Goal: Task Accomplishment & Management: Complete application form

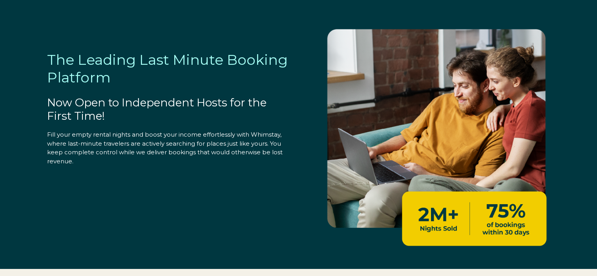
select select "CA"
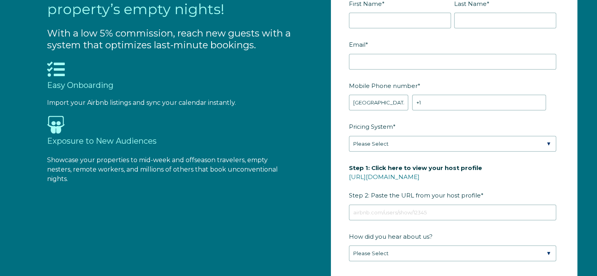
scroll to position [805, 0]
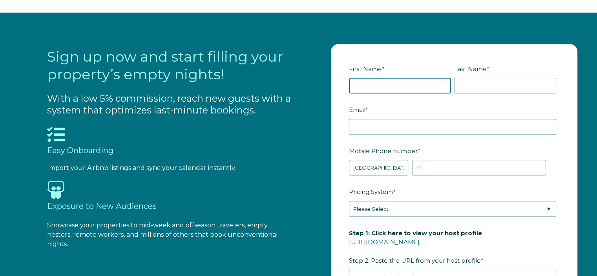
click at [410, 89] on input "First Name *" at bounding box center [400, 86] width 102 height 16
type input "[PERSON_NAME][GEOGRAPHIC_DATA]"
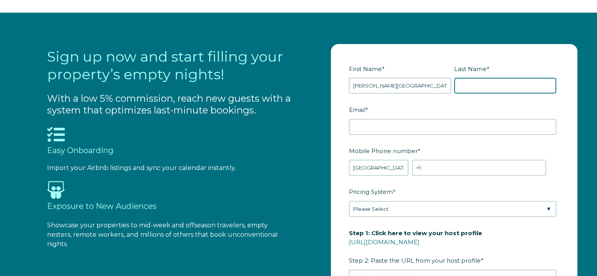
click at [501, 89] on input "Last Name *" at bounding box center [505, 86] width 102 height 16
type input "Bnb"
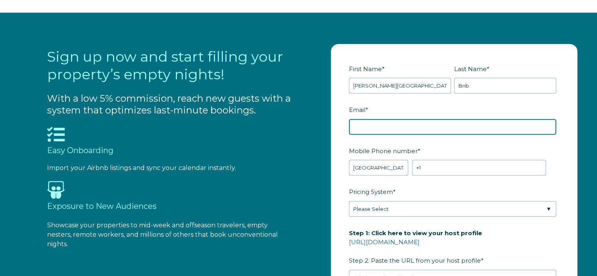
click at [435, 126] on input "Email *" at bounding box center [452, 127] width 207 height 16
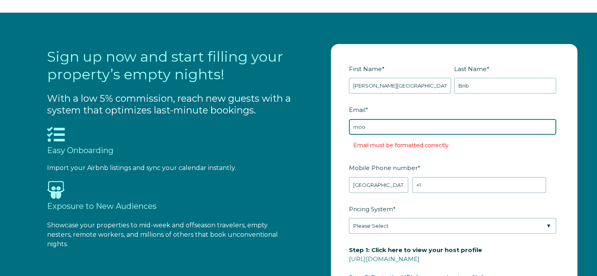
type input "[EMAIL_ADDRESS][DOMAIN_NAME]"
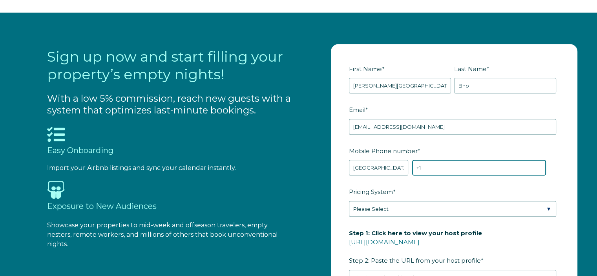
click at [448, 165] on input "+1" at bounding box center [479, 168] width 134 height 16
type input "[PHONE_NUMBER]"
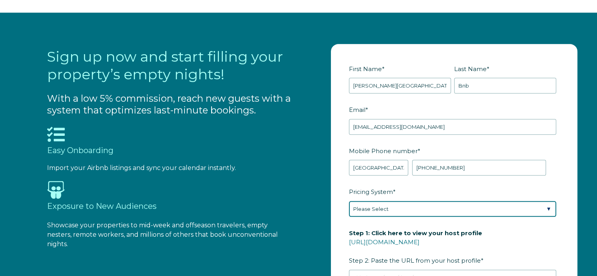
click at [440, 209] on select "Please Select Manual Airbnb Smart Pricing PriceLabs Wheelhouse Beyond Pricing 3…" at bounding box center [452, 209] width 207 height 16
select select "Airbnb Smart Pricing"
click at [349, 201] on select "Please Select Manual Airbnb Smart Pricing PriceLabs Wheelhouse Beyond Pricing 3…" at bounding box center [452, 209] width 207 height 16
click at [462, 207] on select "Please Select Manual Airbnb Smart Pricing PriceLabs Wheelhouse Beyond Pricing 3…" at bounding box center [452, 209] width 207 height 16
click at [462, 206] on select "Please Select Manual Airbnb Smart Pricing PriceLabs Wheelhouse Beyond Pricing 3…" at bounding box center [452, 209] width 207 height 16
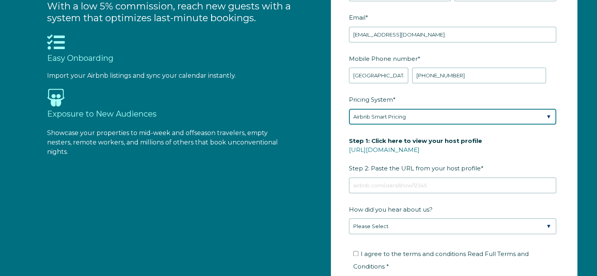
scroll to position [958, 0]
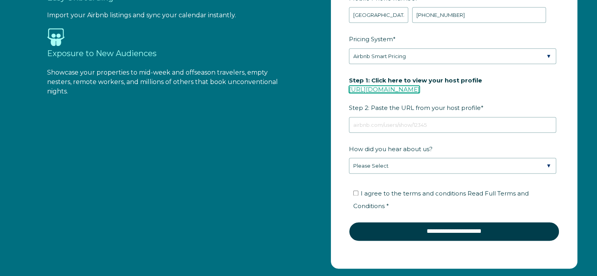
click at [420, 88] on link "[URL][DOMAIN_NAME]" at bounding box center [384, 89] width 71 height 7
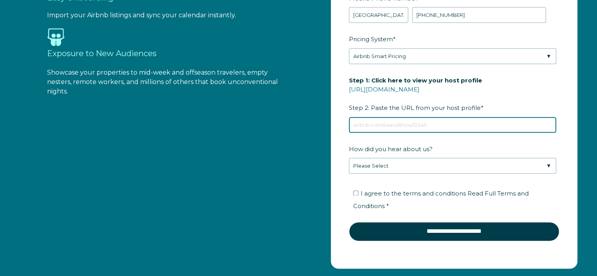
click at [406, 124] on input "Step 1: Click here to view your host profile [URL][DOMAIN_NAME] Step 2: Paste t…" at bounding box center [452, 125] width 207 height 16
paste input "[URL][DOMAIN_NAME]"
type input "[URL][DOMAIN_NAME]"
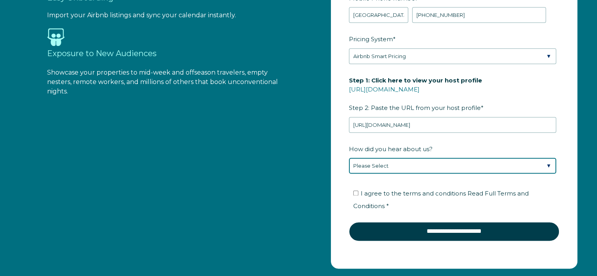
click at [428, 165] on select "Please Select Found Whimstay through a Google search Direct outreach from a Whi…" at bounding box center [452, 166] width 207 height 16
click at [349, 158] on select "Please Select Found Whimstay through a Google search Direct outreach from a Whi…" at bounding box center [452, 166] width 207 height 16
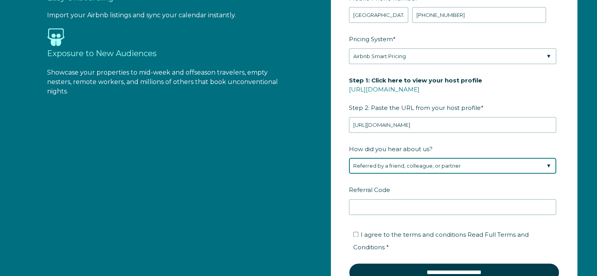
click at [448, 163] on select "Please Select Found Whimstay through a Google search Direct outreach from a Whi…" at bounding box center [452, 166] width 207 height 16
select select "Google Search"
click at [349, 158] on select "Please Select Found Whimstay through a Google search Direct outreach from a Whi…" at bounding box center [452, 166] width 207 height 16
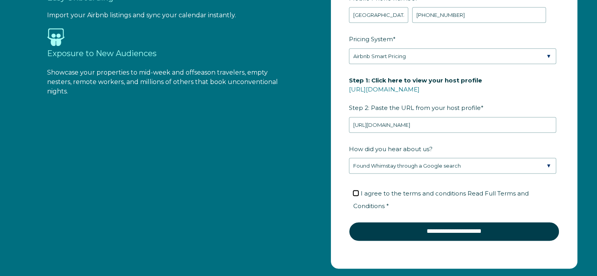
click at [358, 190] on input "I agree to the terms and conditions Read Full Terms and Conditions *" at bounding box center [355, 192] width 5 height 5
checkbox input "true"
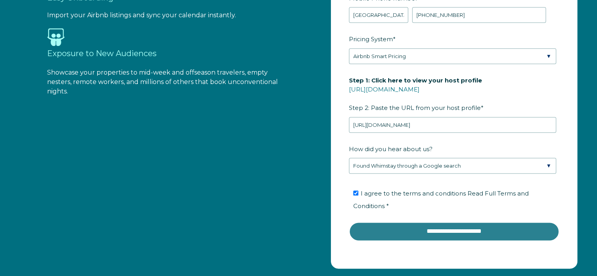
click at [443, 233] on input "**********" at bounding box center [454, 231] width 210 height 19
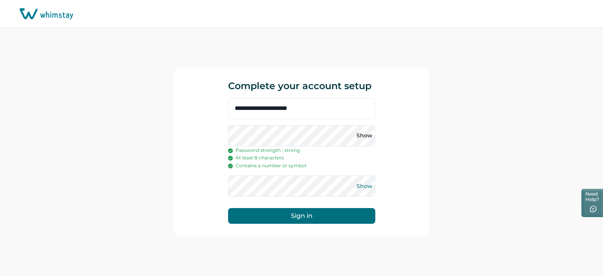
click at [361, 187] on button "Show" at bounding box center [365, 186] width 13 height 13
click at [368, 132] on button "Show" at bounding box center [365, 136] width 13 height 13
click at [316, 219] on button "Sign in" at bounding box center [301, 216] width 147 height 16
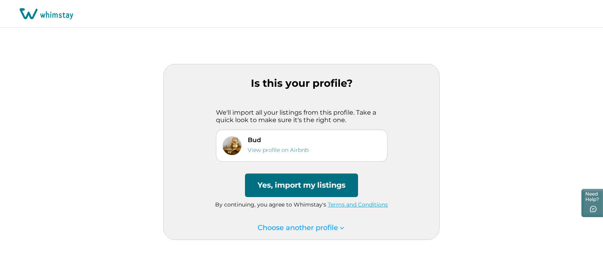
click at [303, 185] on button "Yes, import my listings" at bounding box center [301, 186] width 113 height 24
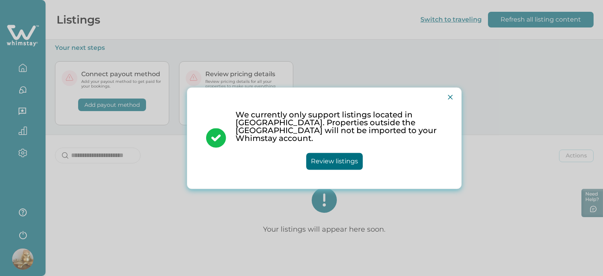
click at [344, 161] on button "Review listings" at bounding box center [334, 161] width 57 height 17
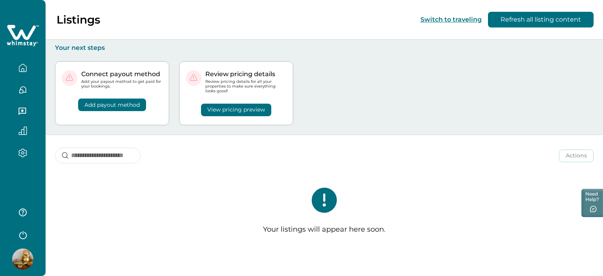
click at [530, 18] on button "Refresh all listing content" at bounding box center [541, 20] width 106 height 16
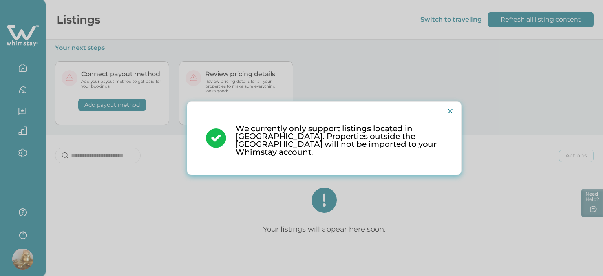
click at [451, 113] on icon "Close" at bounding box center [450, 111] width 5 height 5
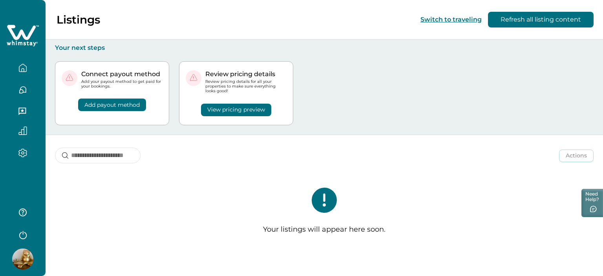
click at [27, 67] on button "button" at bounding box center [22, 68] width 33 height 16
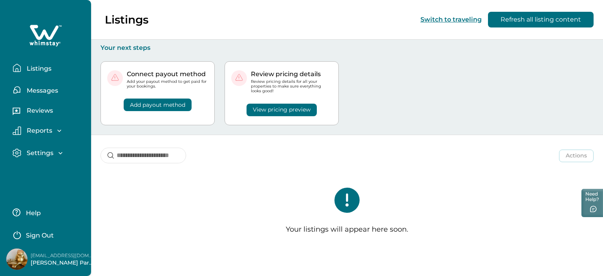
click at [44, 90] on p "Messages" at bounding box center [41, 91] width 34 height 8
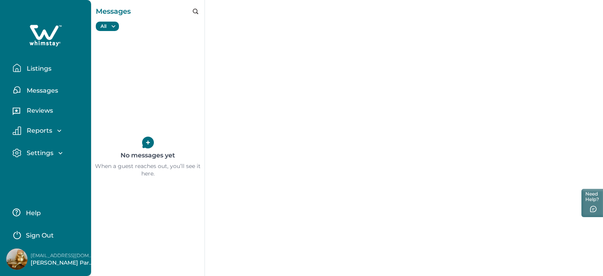
click at [40, 67] on p "Listings" at bounding box center [37, 69] width 27 height 8
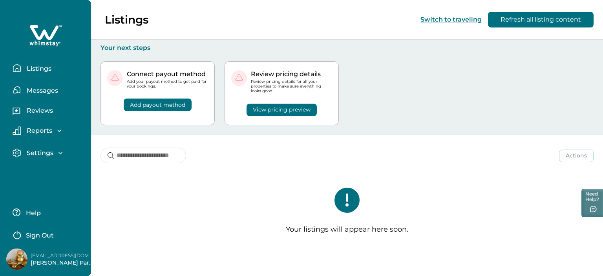
click at [35, 88] on p "Messages" at bounding box center [41, 91] width 34 height 8
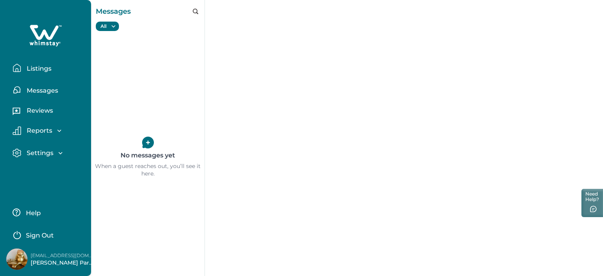
click at [35, 113] on p "Reviews" at bounding box center [38, 111] width 29 height 8
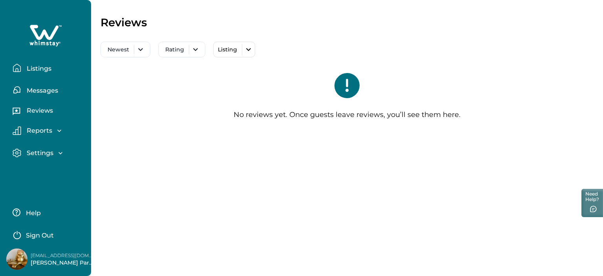
click at [41, 132] on p "Reports" at bounding box center [38, 131] width 28 height 8
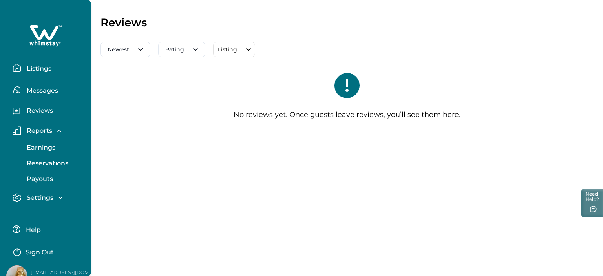
click at [41, 197] on p "Settings" at bounding box center [38, 198] width 29 height 8
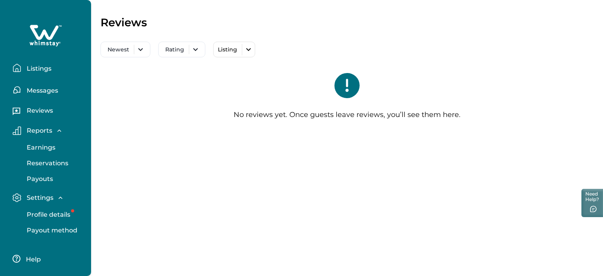
click at [55, 213] on p "Profile details" at bounding box center [47, 215] width 46 height 8
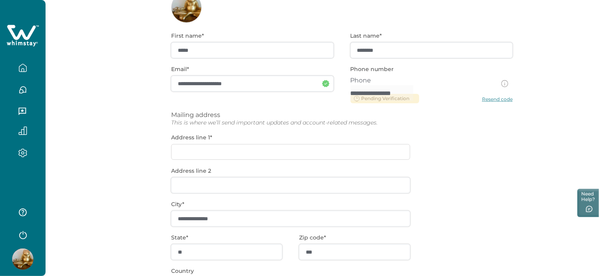
scroll to position [79, 0]
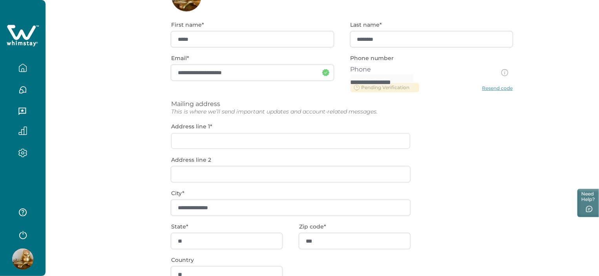
click at [19, 69] on icon "button" at bounding box center [22, 67] width 7 height 7
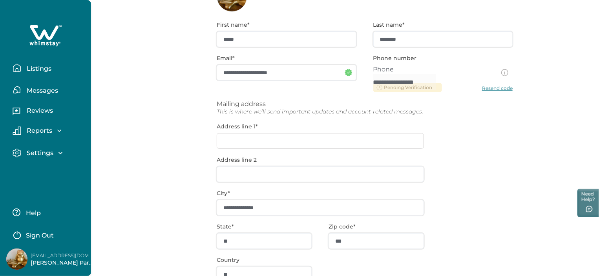
click at [34, 72] on button "Listings" at bounding box center [49, 68] width 72 height 16
